Goal: Information Seeking & Learning: Find specific page/section

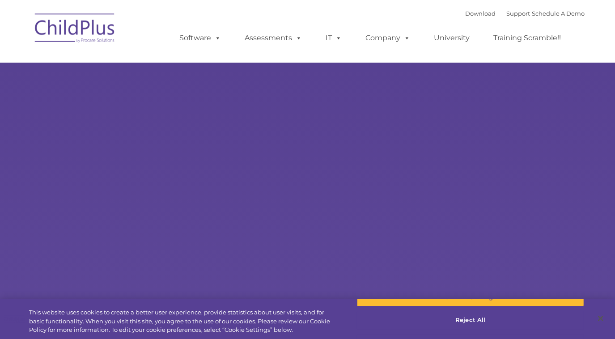
type input ""
select select "MEDIUM"
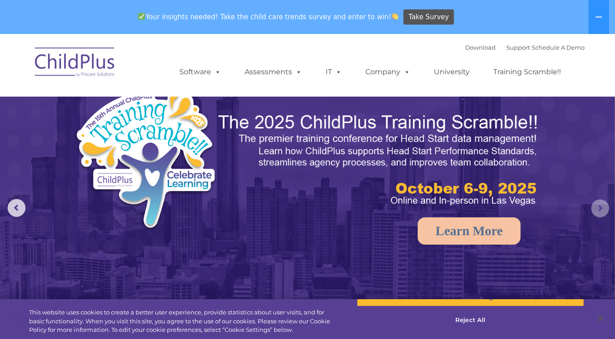
click at [596, 211] on rs-arrow at bounding box center [601, 209] width 18 height 18
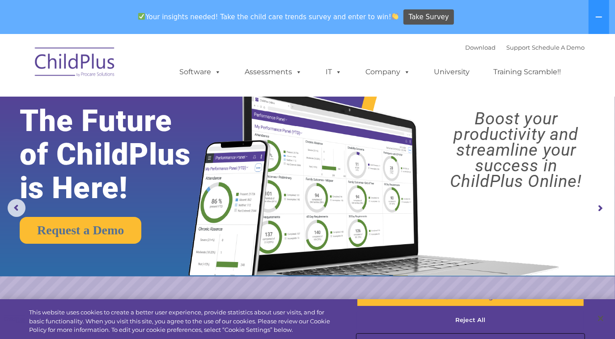
click at [464, 334] on button "Accept All Cookies" at bounding box center [471, 343] width 228 height 19
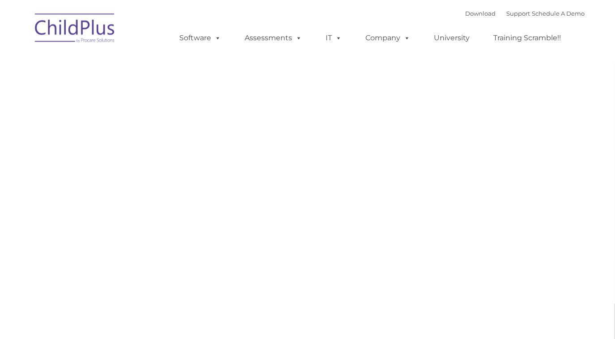
type input ""
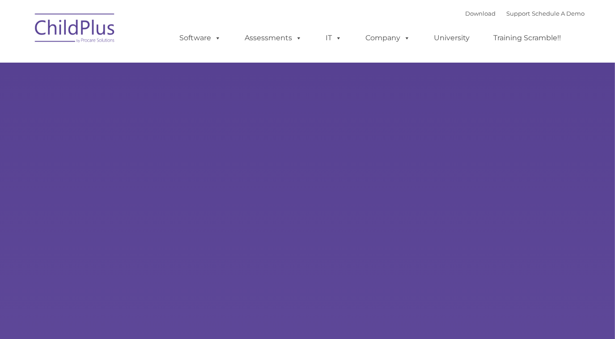
type input ""
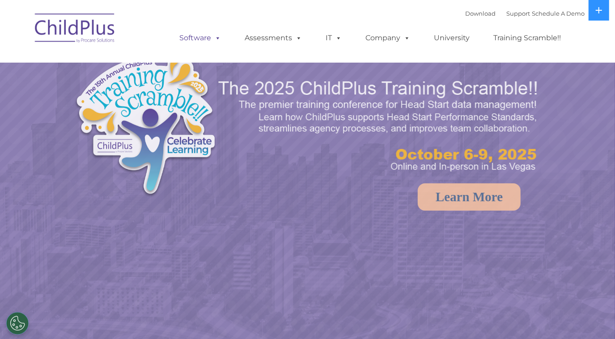
select select "MEDIUM"
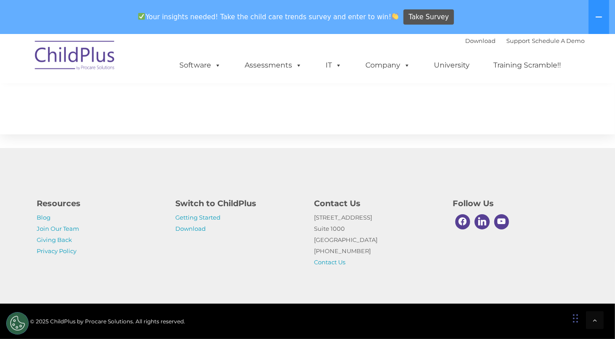
scroll to position [981, 0]
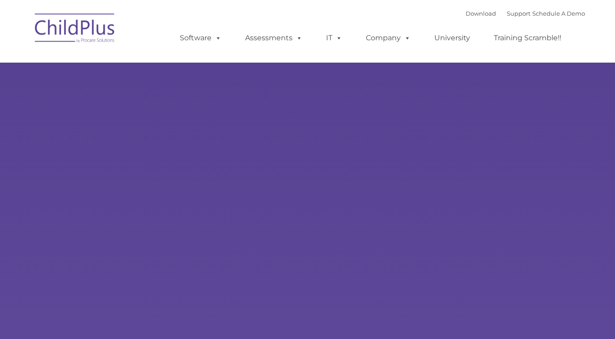
type input ""
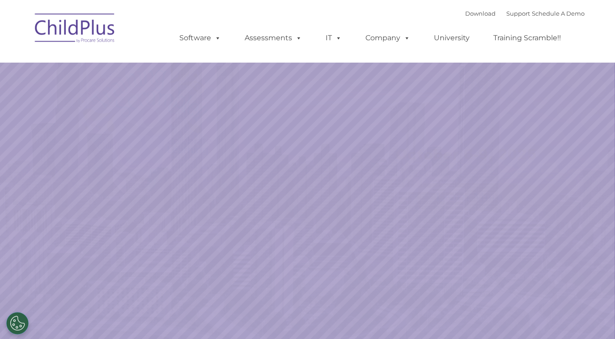
select select "MEDIUM"
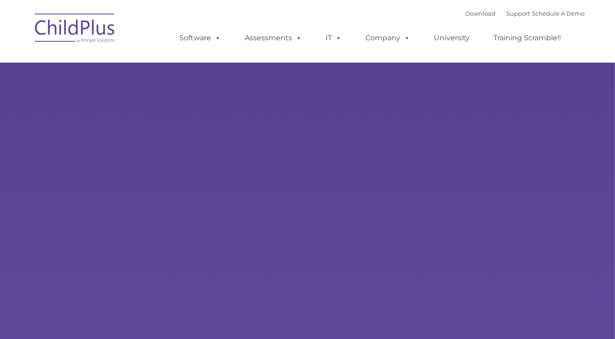
type input ""
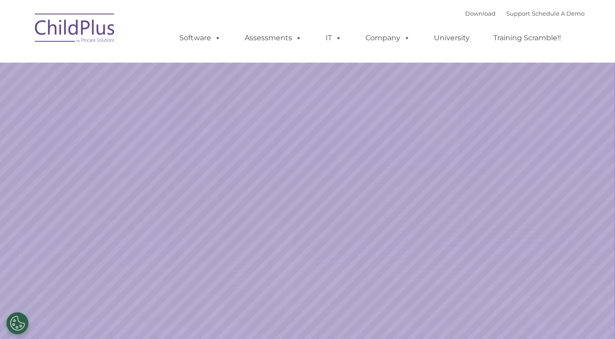
select select "MEDIUM"
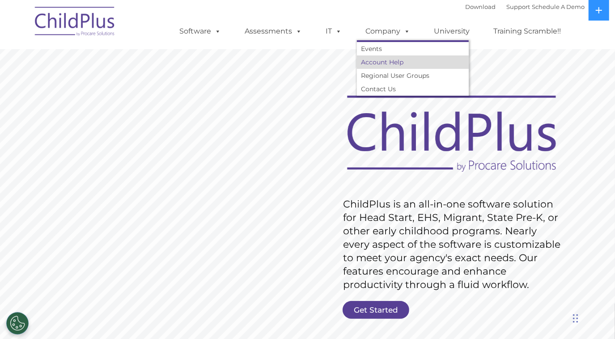
click at [367, 69] on link "Account Help" at bounding box center [413, 61] width 112 height 13
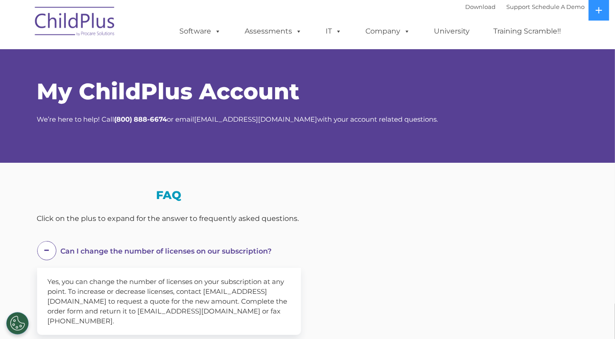
select select "MEDIUM"
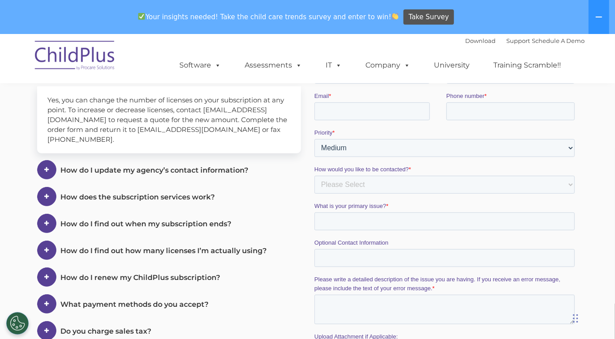
scroll to position [203, 0]
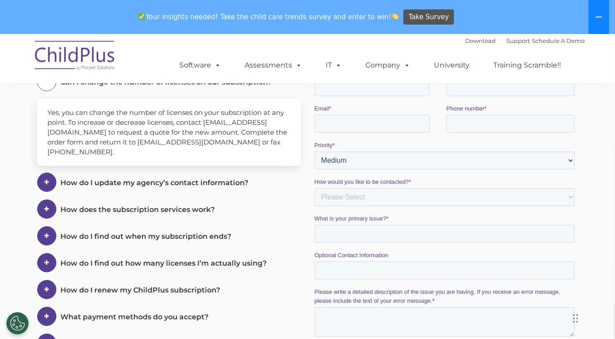
click at [604, 16] on button at bounding box center [599, 17] width 21 height 34
